Goal: Check status: Check status

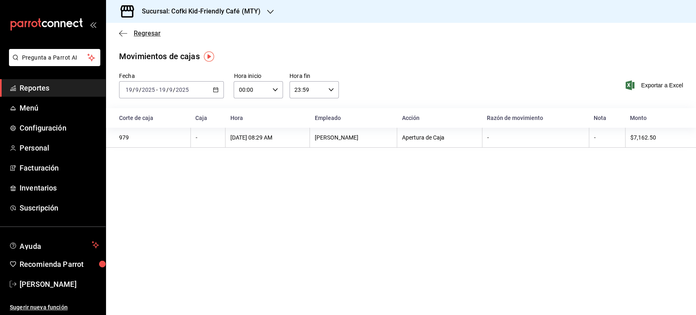
click at [135, 36] on span "Regresar" at bounding box center [147, 33] width 27 height 8
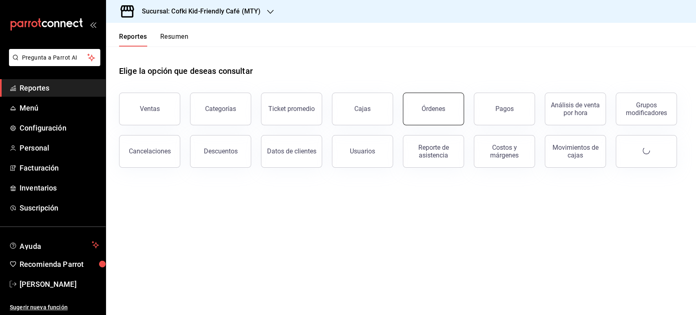
click at [420, 117] on button "Órdenes" at bounding box center [433, 109] width 61 height 33
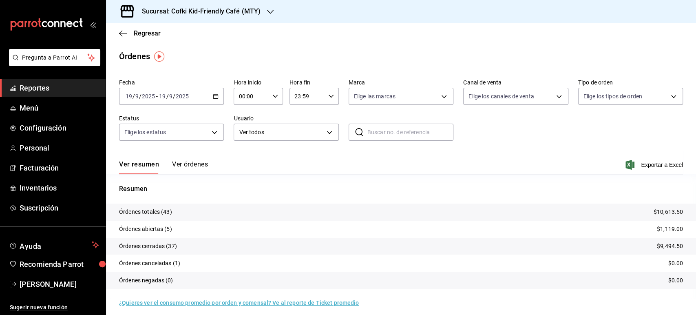
click at [192, 167] on button "Ver órdenes" at bounding box center [190, 167] width 36 height 14
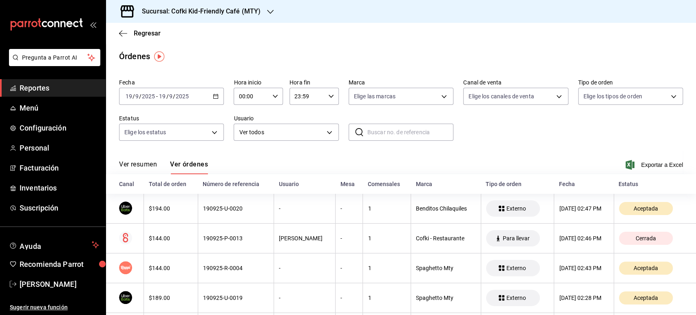
click at [133, 163] on button "Ver resumen" at bounding box center [138, 167] width 38 height 14
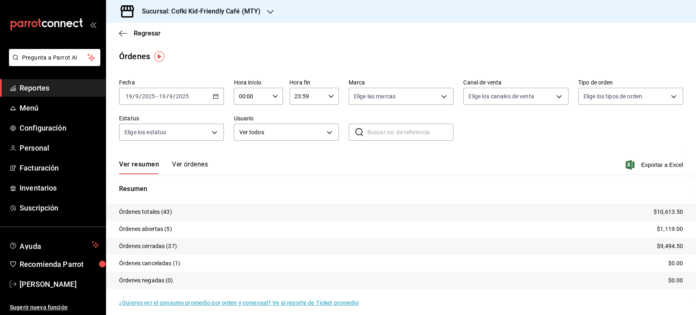
click at [225, 10] on h3 "Sucursal: Cofki Kid-Friendly Café (MTY)" at bounding box center [197, 12] width 125 height 10
click at [176, 53] on div "Cofki Cafe ([GEOGRAPHIC_DATA])" at bounding box center [167, 53] width 109 height 9
click at [190, 162] on button "Ver órdenes" at bounding box center [190, 167] width 36 height 14
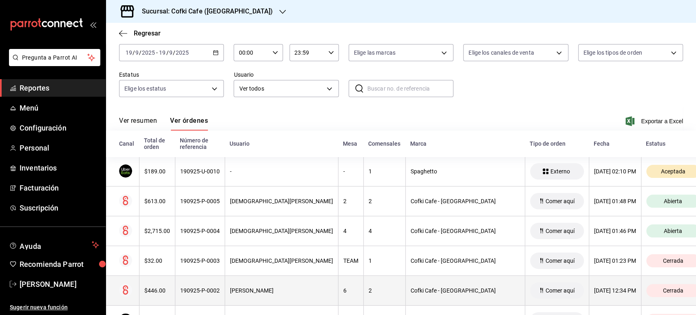
scroll to position [91, 0]
